Goal: Task Accomplishment & Management: Complete application form

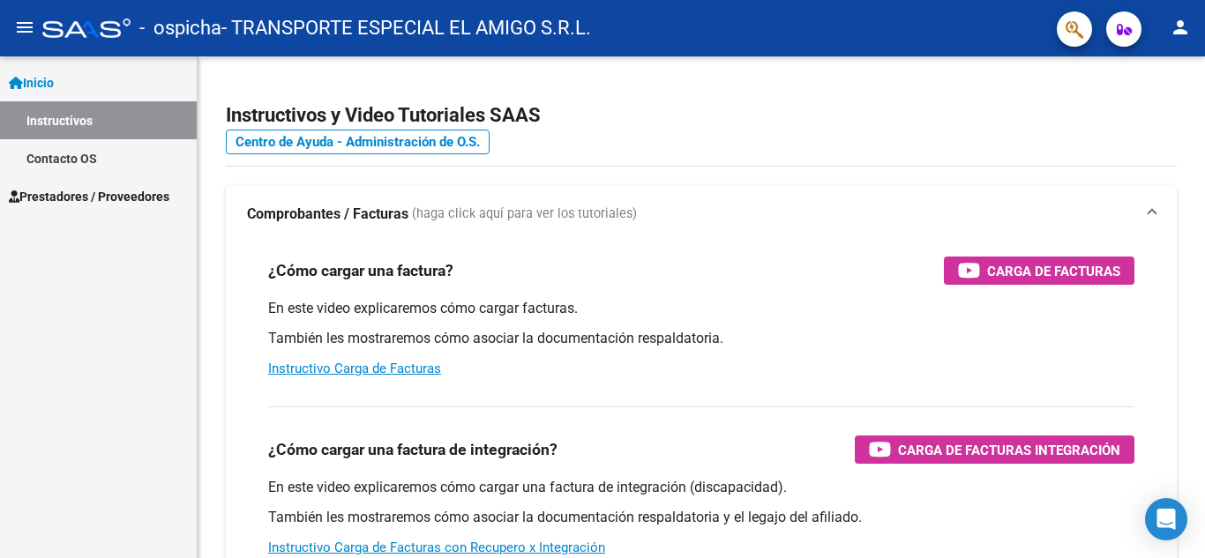
click at [54, 81] on span "Inicio" at bounding box center [31, 82] width 45 height 19
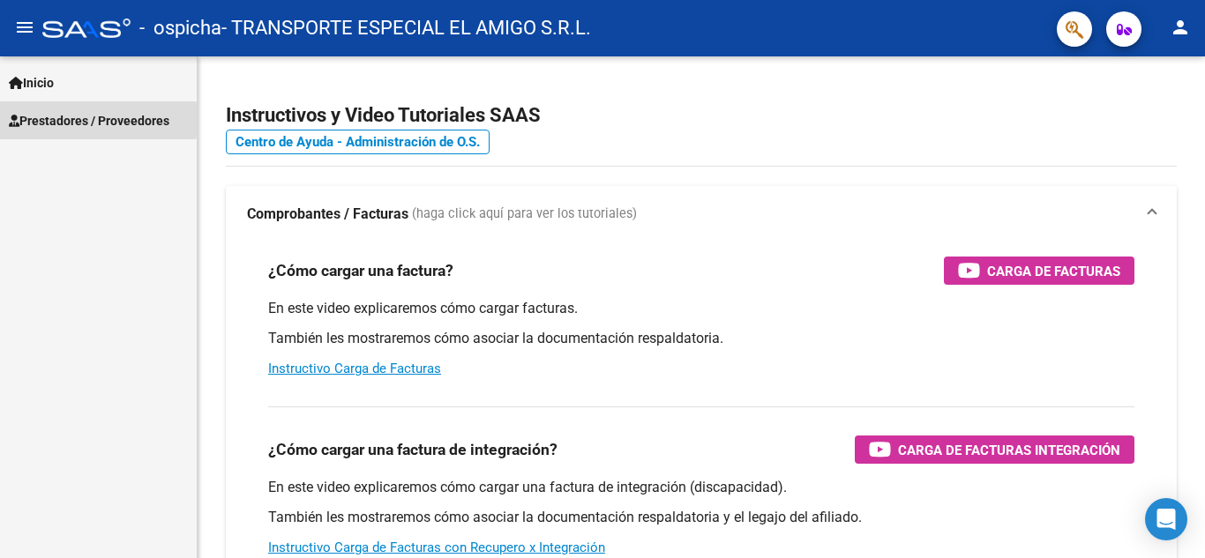
click at [51, 120] on span "Prestadores / Proveedores" at bounding box center [89, 120] width 161 height 19
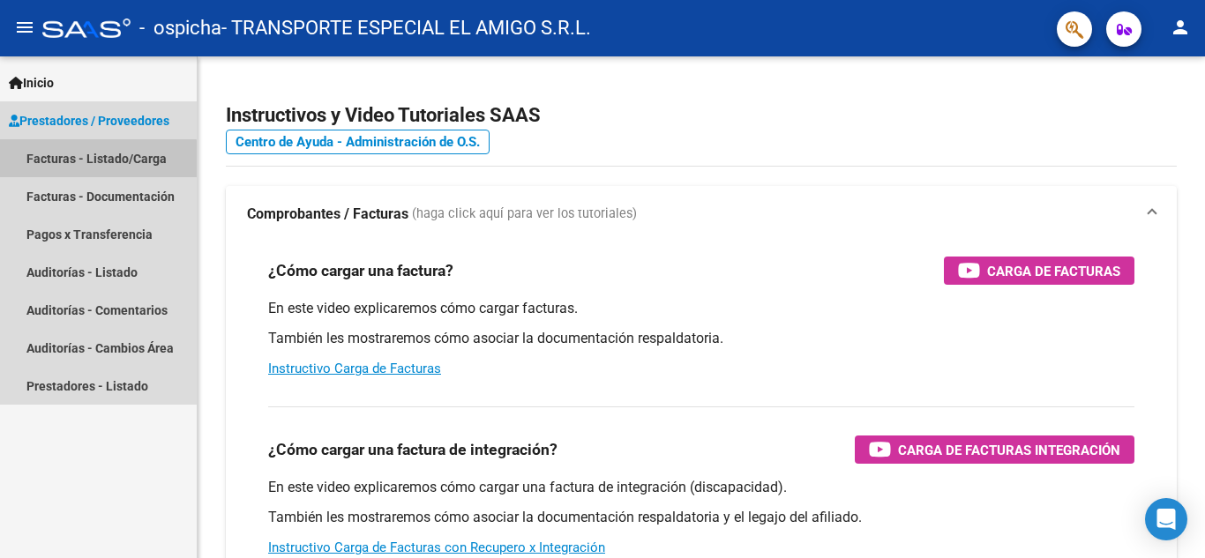
click at [84, 165] on link "Facturas - Listado/Carga" at bounding box center [98, 158] width 197 height 38
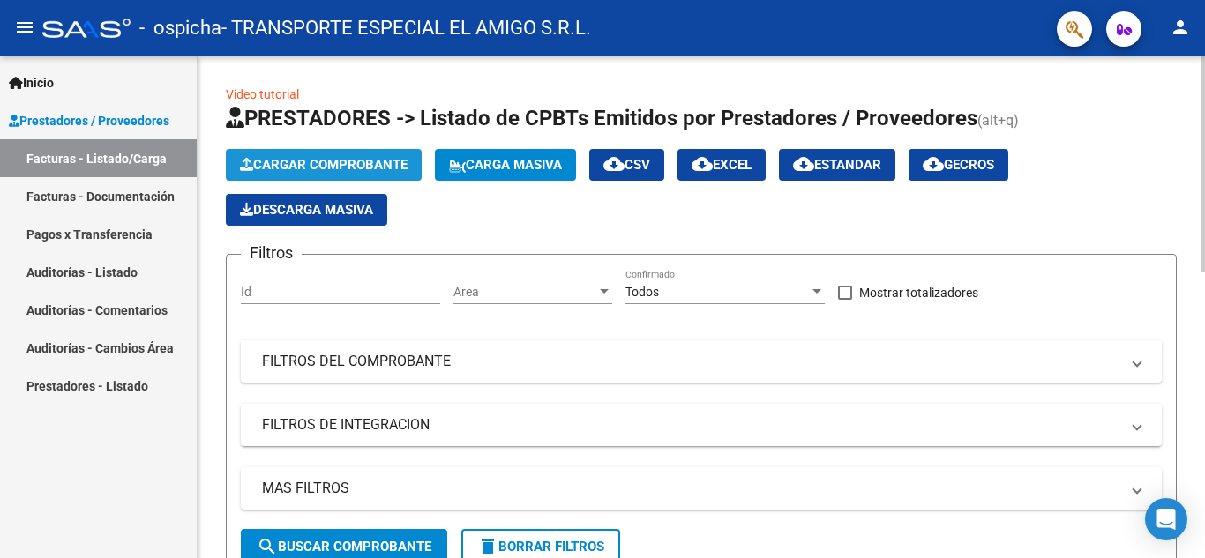
click at [337, 160] on span "Cargar Comprobante" at bounding box center [324, 165] width 168 height 16
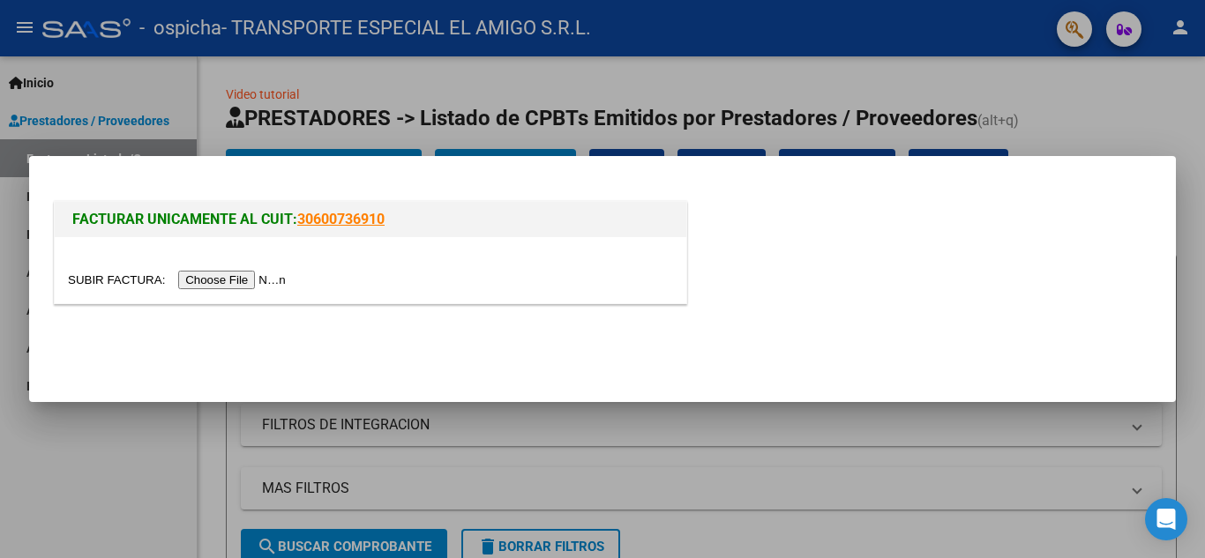
click at [240, 281] on input "file" at bounding box center [179, 280] width 223 height 19
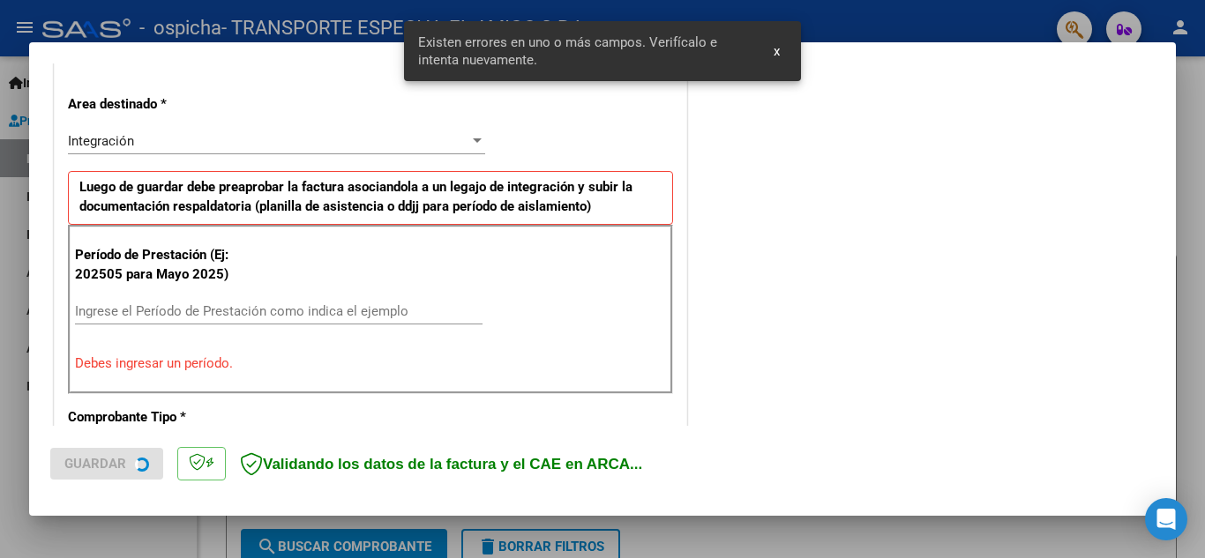
scroll to position [400, 0]
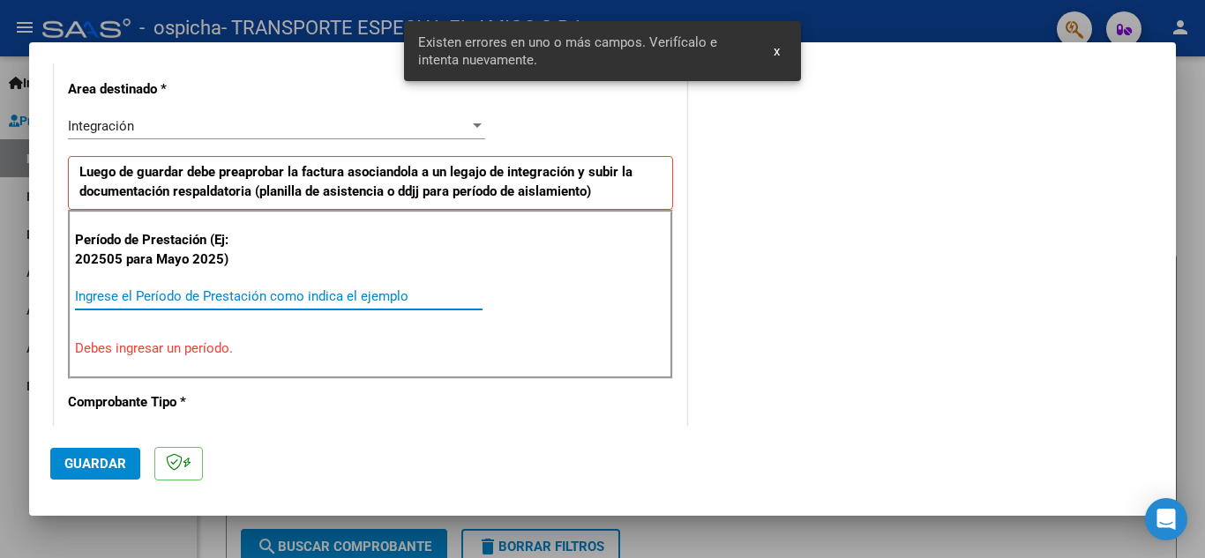
click at [116, 298] on input "Ingrese el Período de Prestación como indica el ejemplo" at bounding box center [279, 296] width 408 height 16
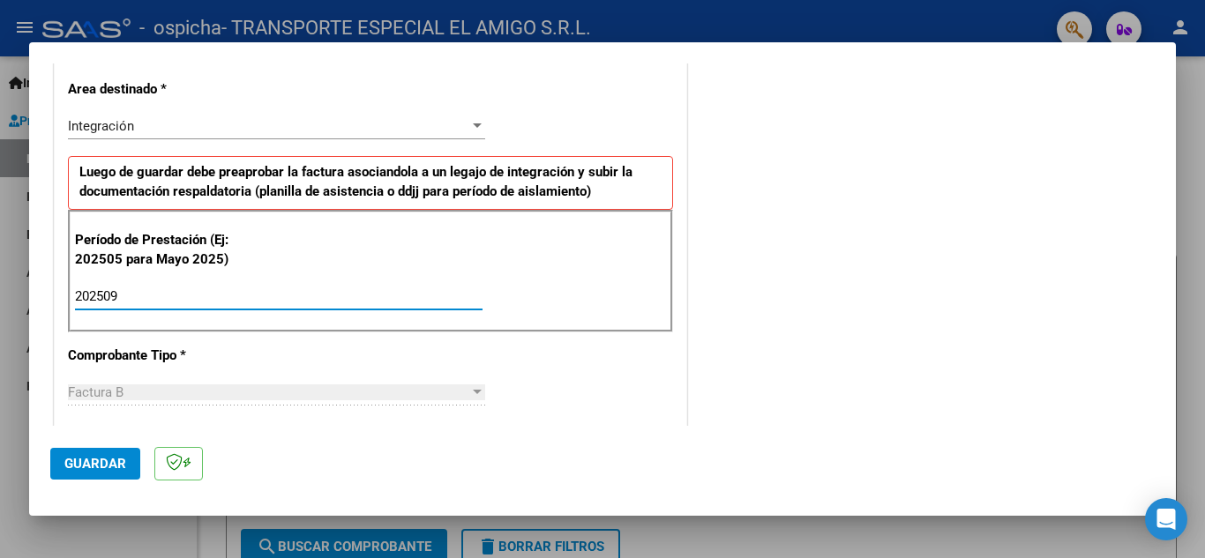
type input "202509"
click at [85, 461] on span "Guardar" at bounding box center [95, 464] width 62 height 16
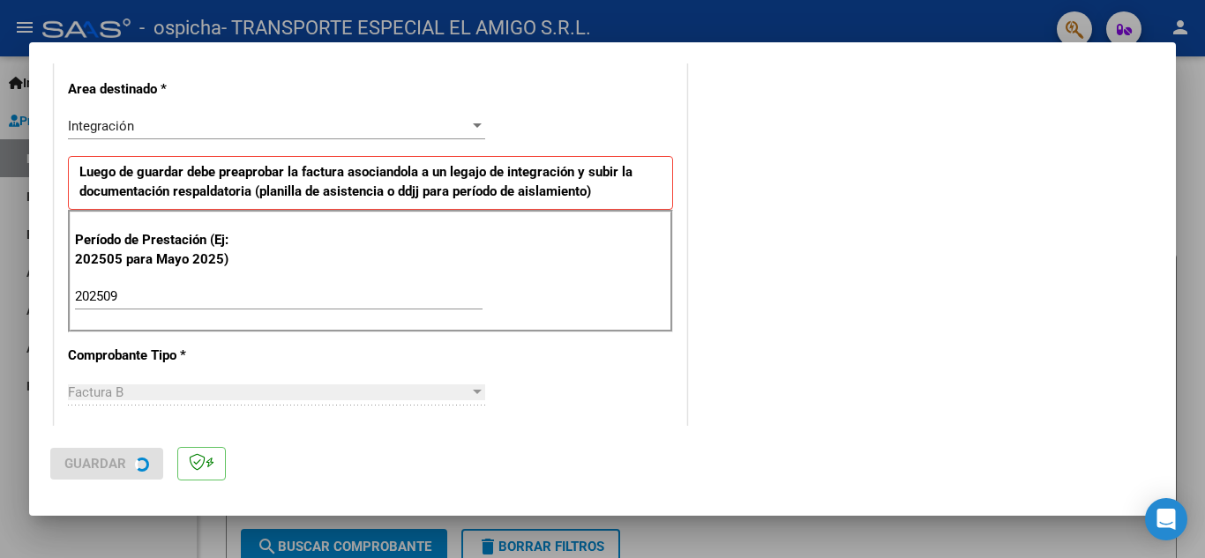
scroll to position [0, 0]
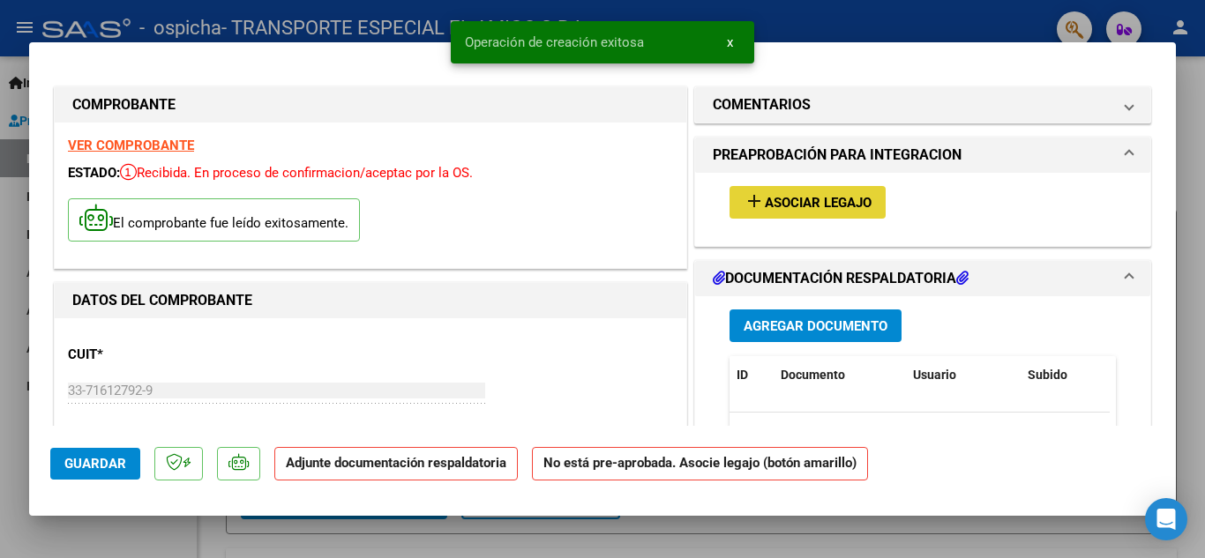
click at [782, 193] on button "add Asociar Legajo" at bounding box center [808, 202] width 156 height 33
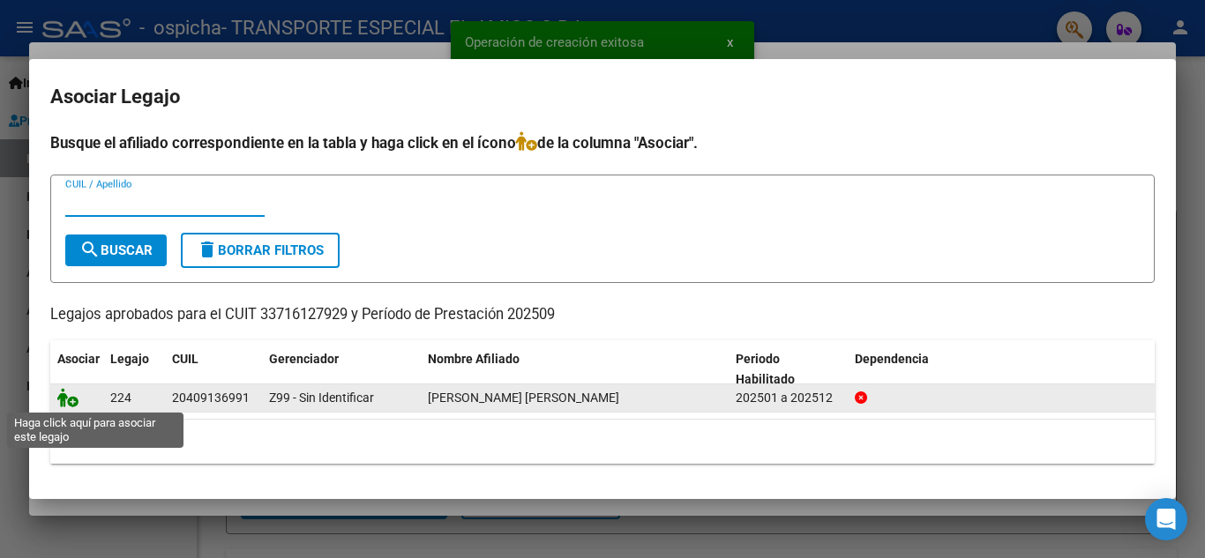
click at [77, 400] on icon at bounding box center [67, 397] width 21 height 19
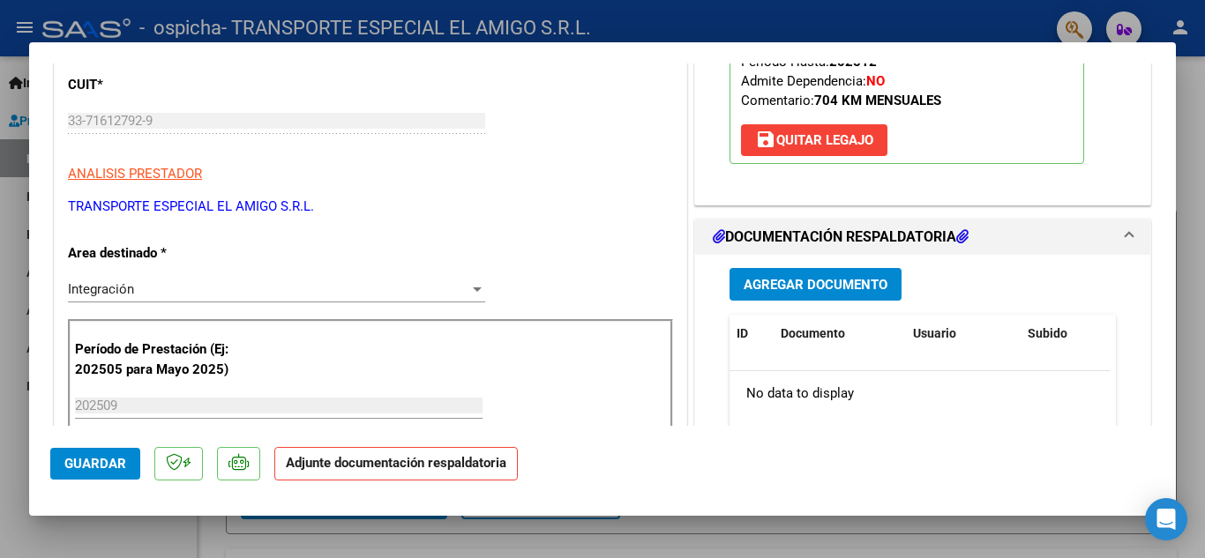
scroll to position [376, 0]
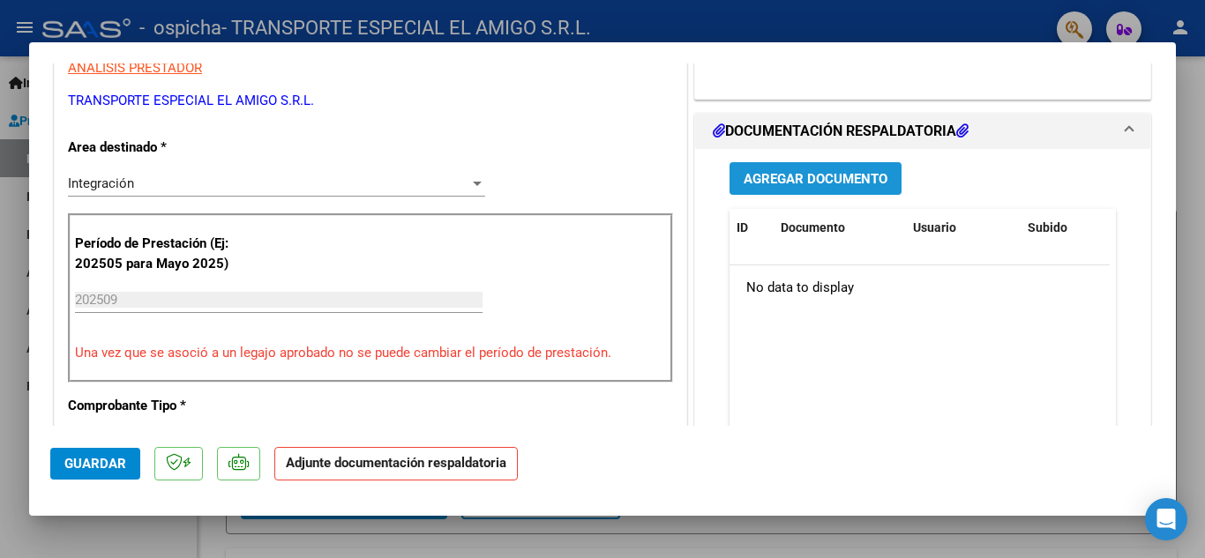
click at [807, 185] on span "Agregar Documento" at bounding box center [816, 179] width 144 height 16
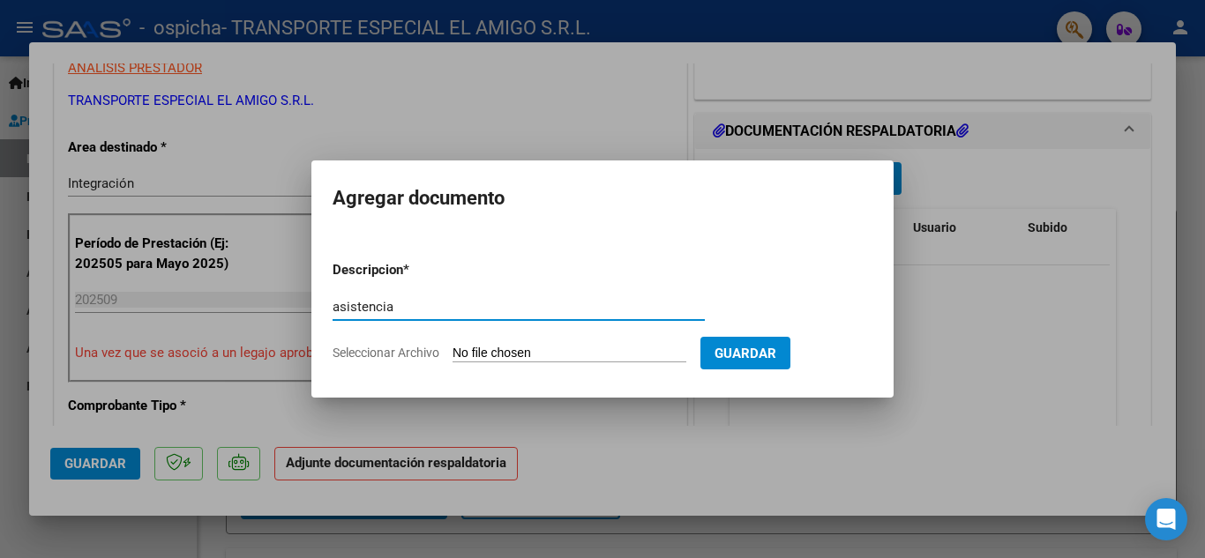
type input "asistencia"
click at [518, 349] on input "Seleccionar Archivo" at bounding box center [570, 354] width 234 height 17
type input "C:\fakepath\[PERSON_NAME].pdf"
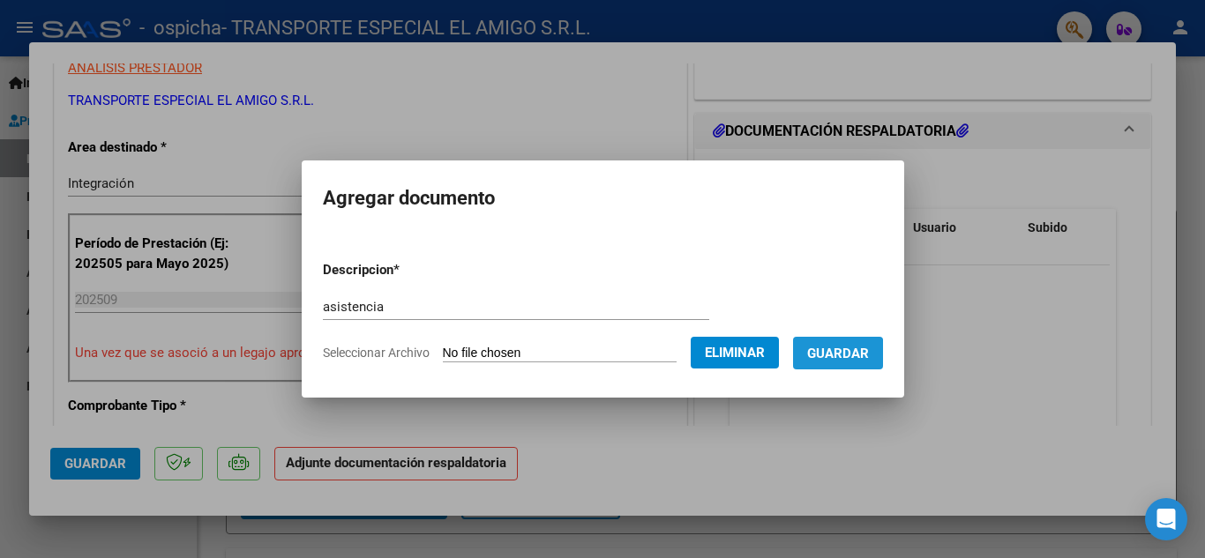
click at [851, 355] on span "Guardar" at bounding box center [838, 354] width 62 height 16
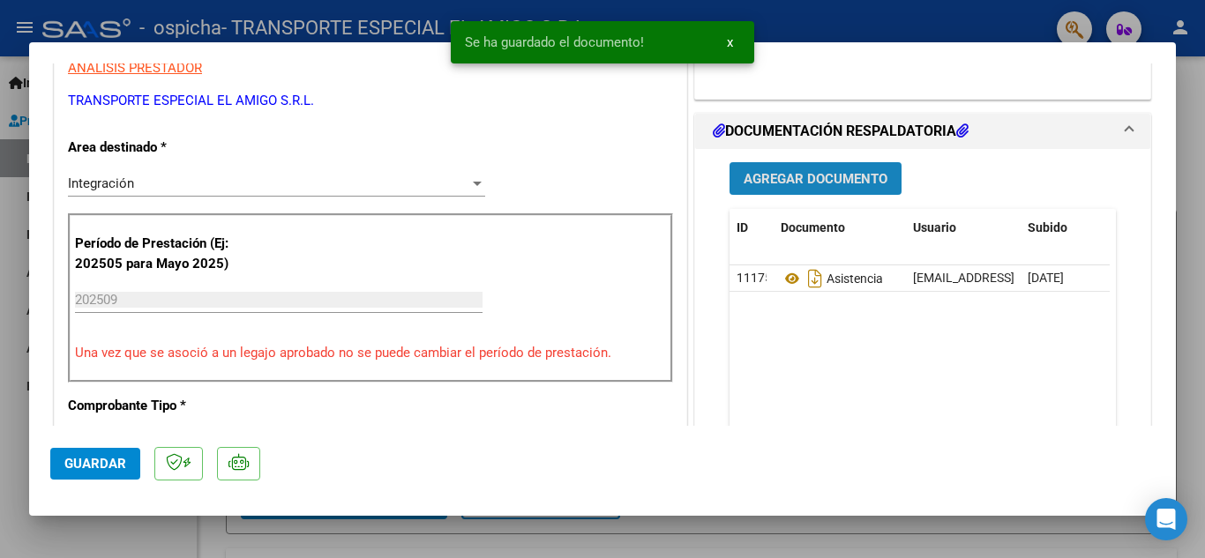
click at [819, 181] on span "Agregar Documento" at bounding box center [816, 179] width 144 height 16
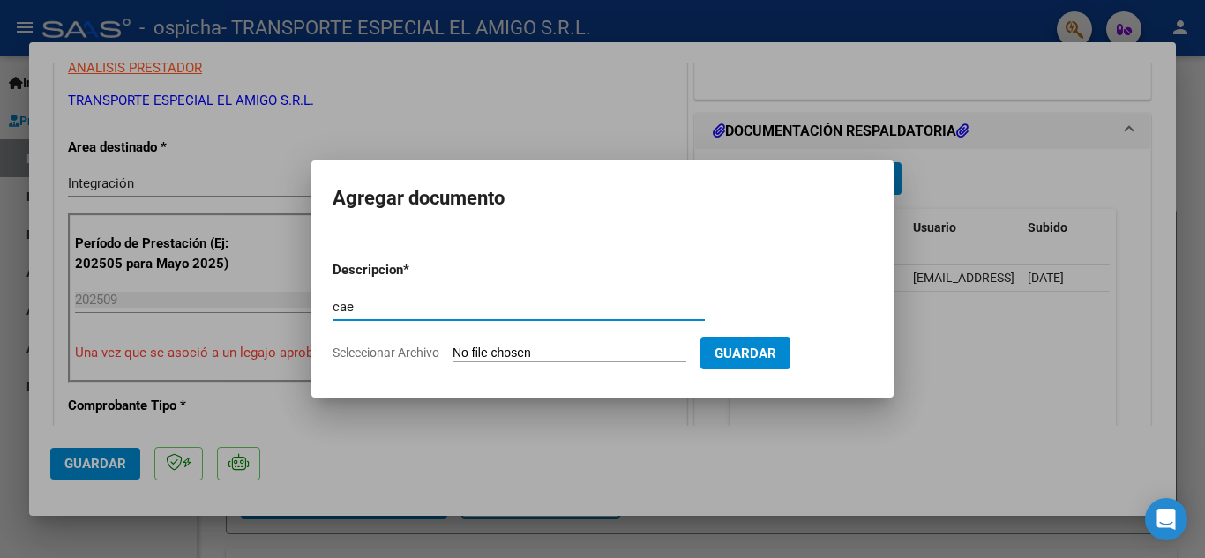
type input "cae"
click at [599, 349] on input "Seleccionar Archivo" at bounding box center [570, 354] width 234 height 17
type input "C:\fakepath\CAE [PERSON_NAME].pdf"
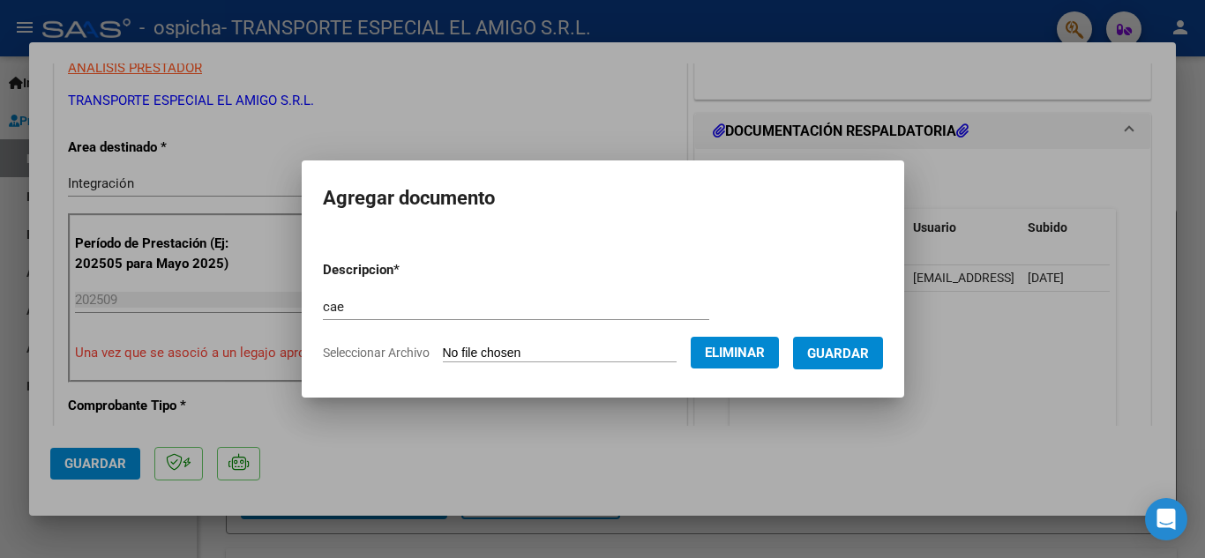
click at [841, 352] on span "Guardar" at bounding box center [838, 354] width 62 height 16
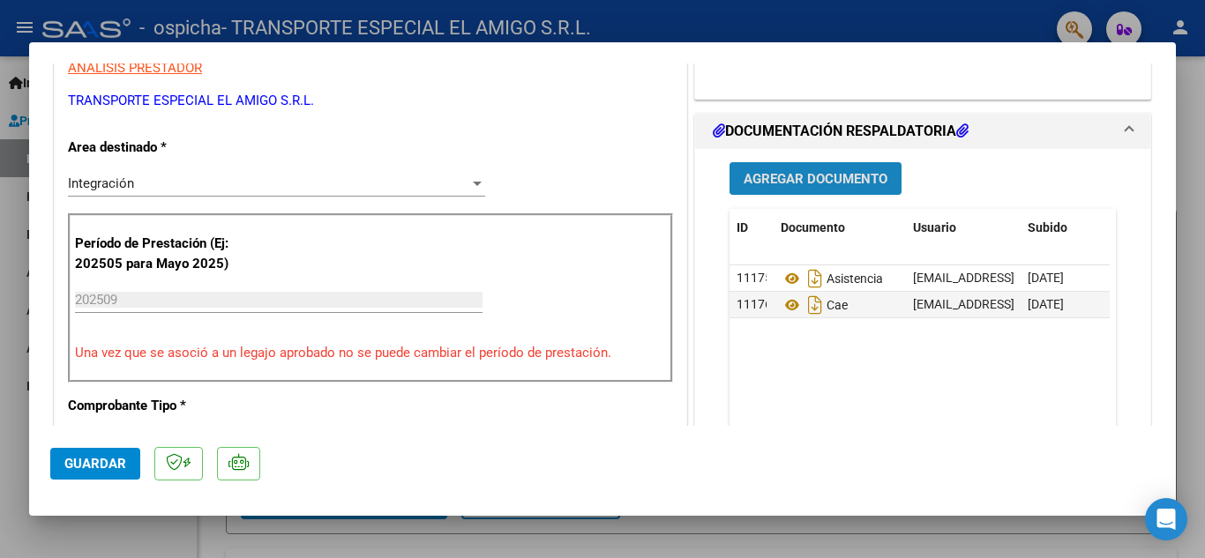
click at [797, 186] on span "Agregar Documento" at bounding box center [816, 179] width 144 height 16
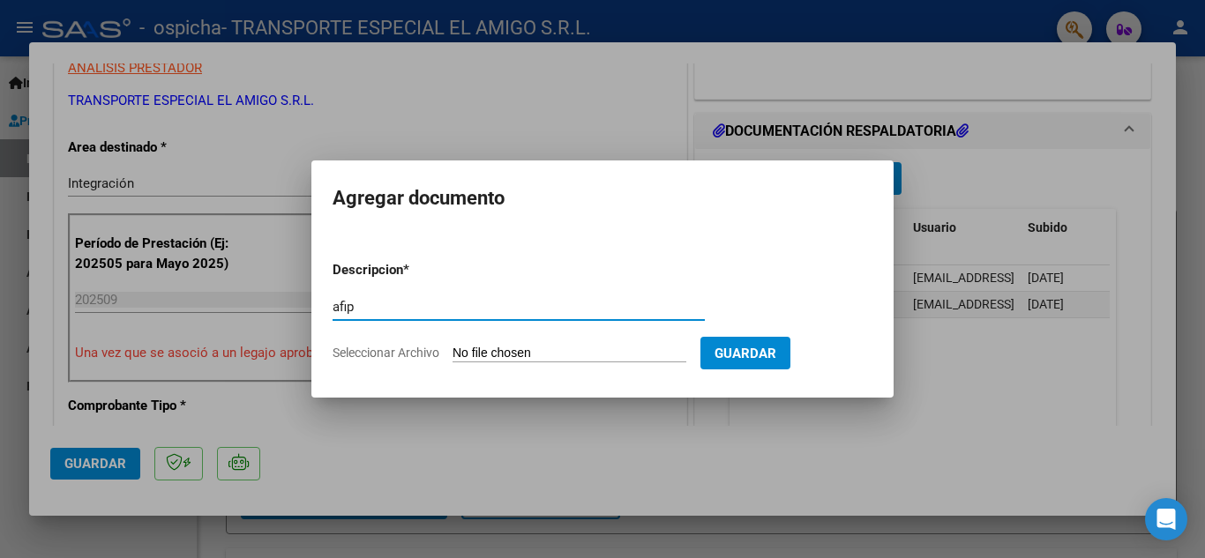
type input "afip"
click at [521, 355] on input "Seleccionar Archivo" at bounding box center [570, 354] width 234 height 17
type input "C:\fakepath\AFIP.pdf"
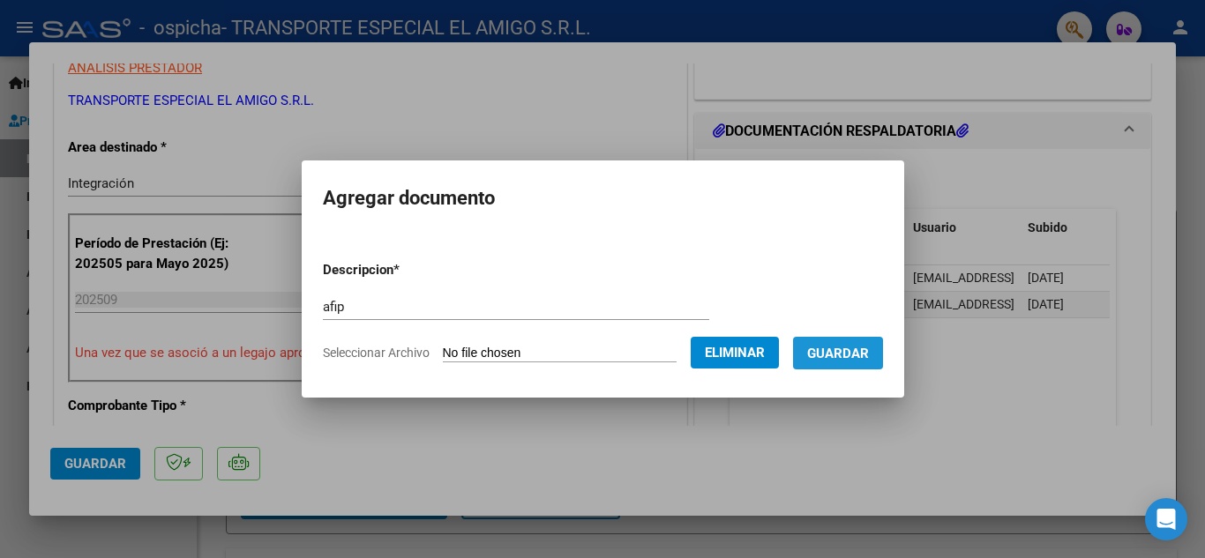
click at [869, 347] on span "Guardar" at bounding box center [838, 354] width 62 height 16
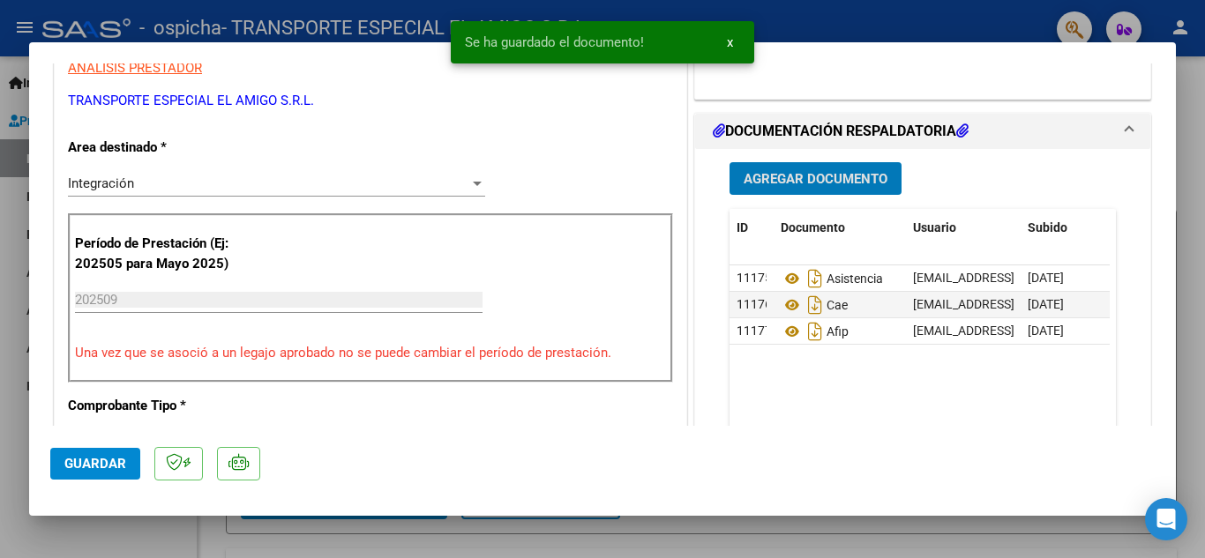
click at [812, 187] on span "Agregar Documento" at bounding box center [816, 179] width 144 height 16
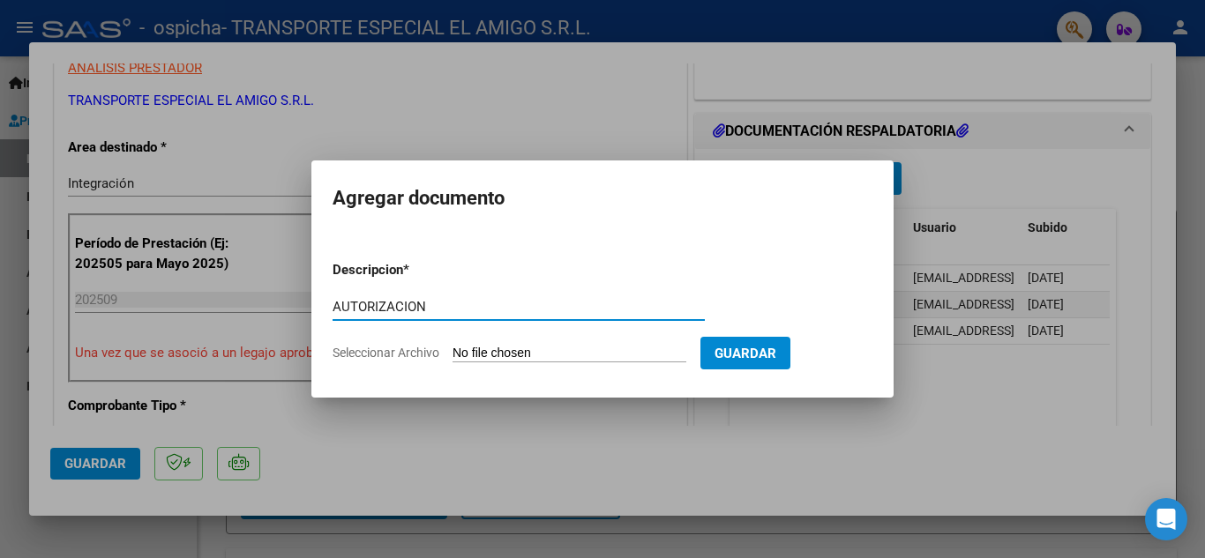
type input "AUTORIZACION"
click at [588, 357] on input "Seleccionar Archivo" at bounding box center [570, 354] width 234 height 17
type input "C:\fakepath\AUT [PERSON_NAME] 25.pdf"
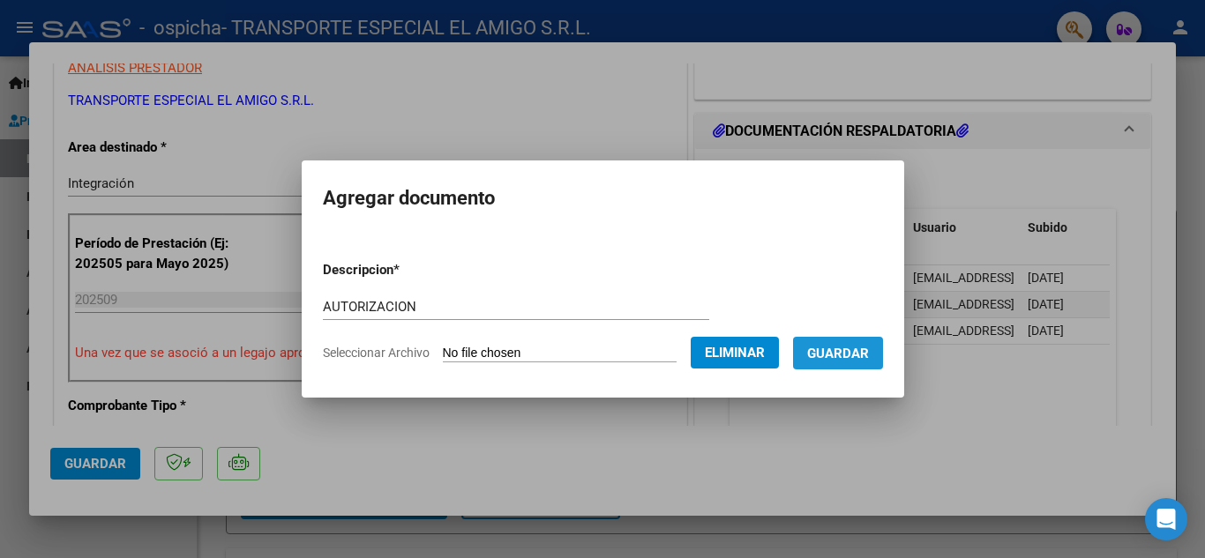
click at [869, 352] on span "Guardar" at bounding box center [838, 354] width 62 height 16
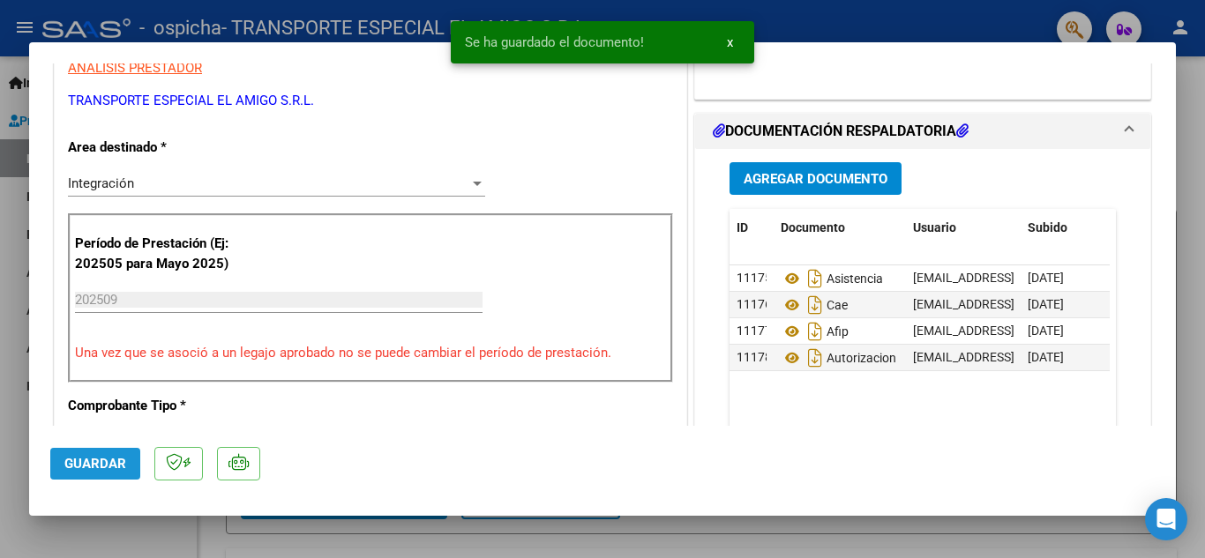
click at [115, 460] on span "Guardar" at bounding box center [95, 464] width 62 height 16
